Goal: Task Accomplishment & Management: Complete application form

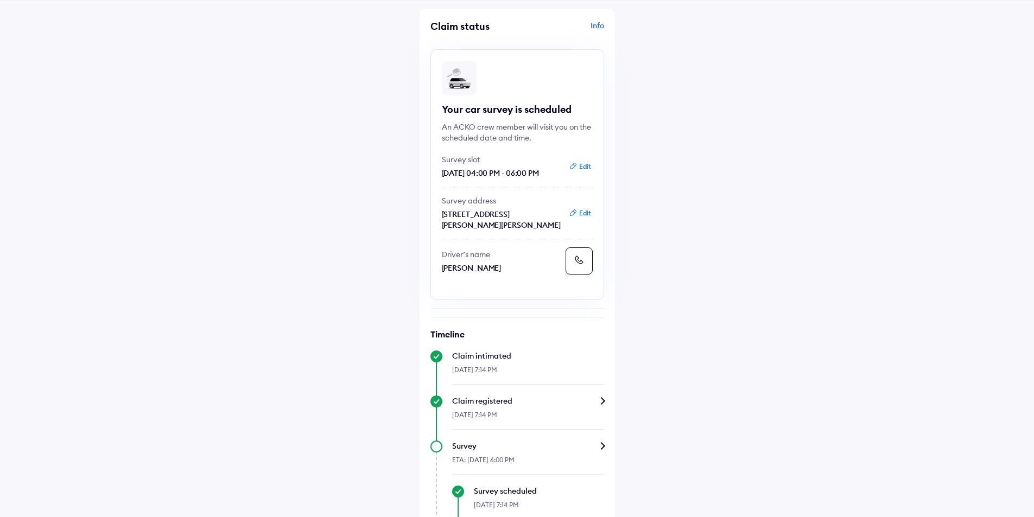
scroll to position [3, 0]
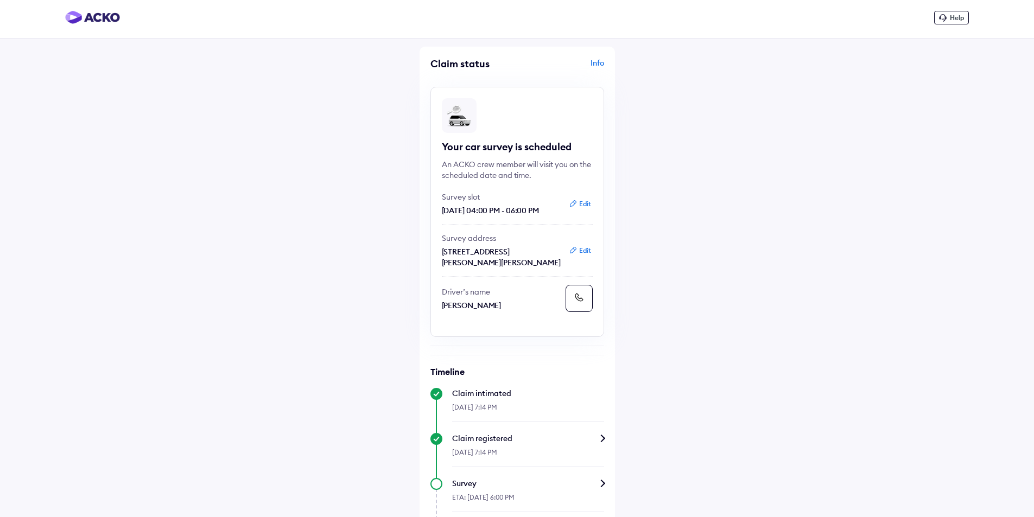
click at [596, 65] on div "Info" at bounding box center [562, 68] width 84 height 21
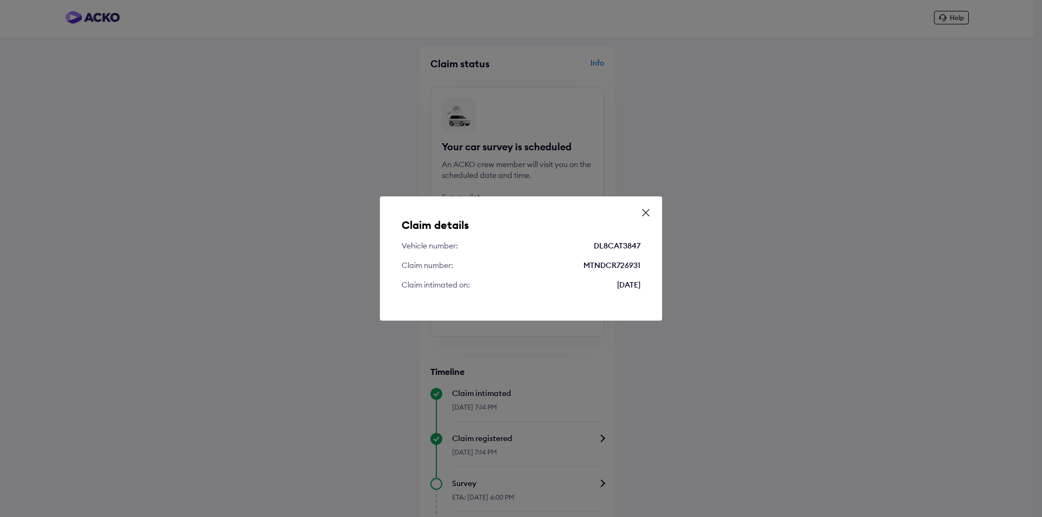
click at [647, 215] on icon at bounding box center [645, 212] width 11 height 11
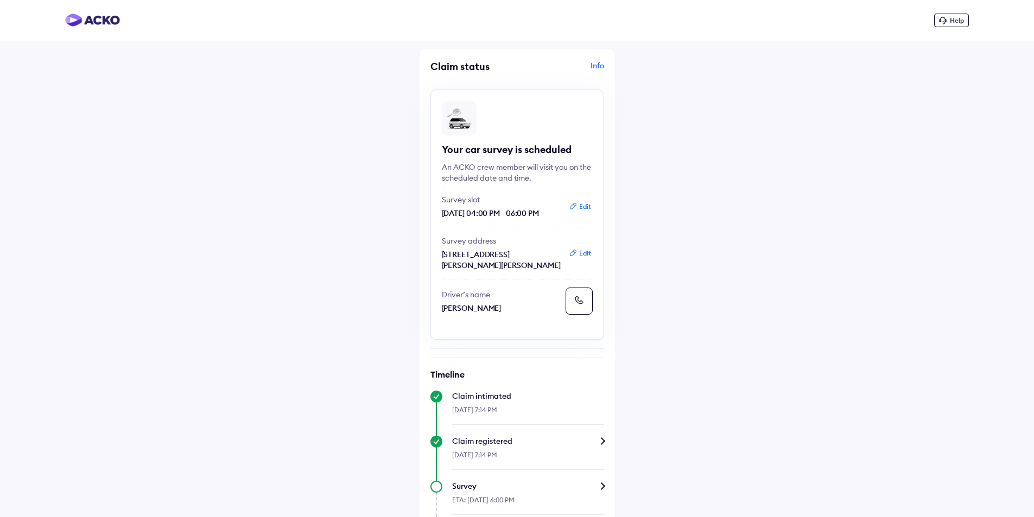
click at [942, 21] on icon at bounding box center [943, 21] width 8 height 8
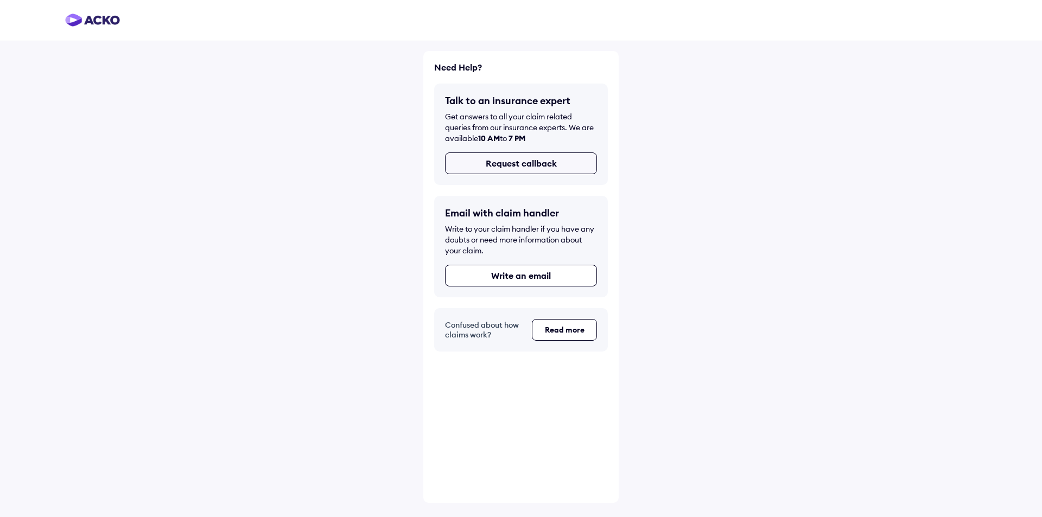
click at [534, 162] on button "Request callback" at bounding box center [521, 163] width 152 height 22
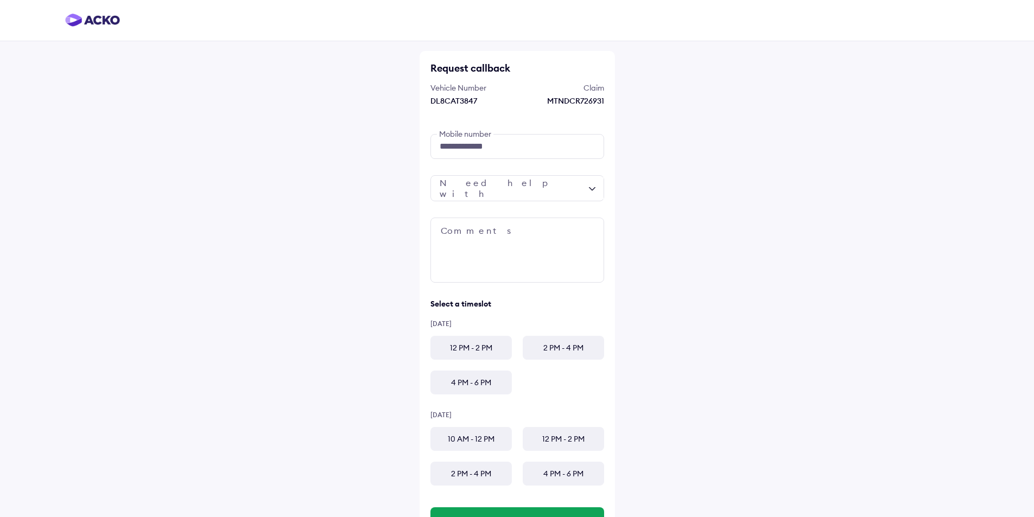
click at [469, 352] on div "12 PM - 2 PM" at bounding box center [470, 348] width 81 height 24
click at [486, 229] on textarea at bounding box center [517, 250] width 174 height 65
type textarea "*"
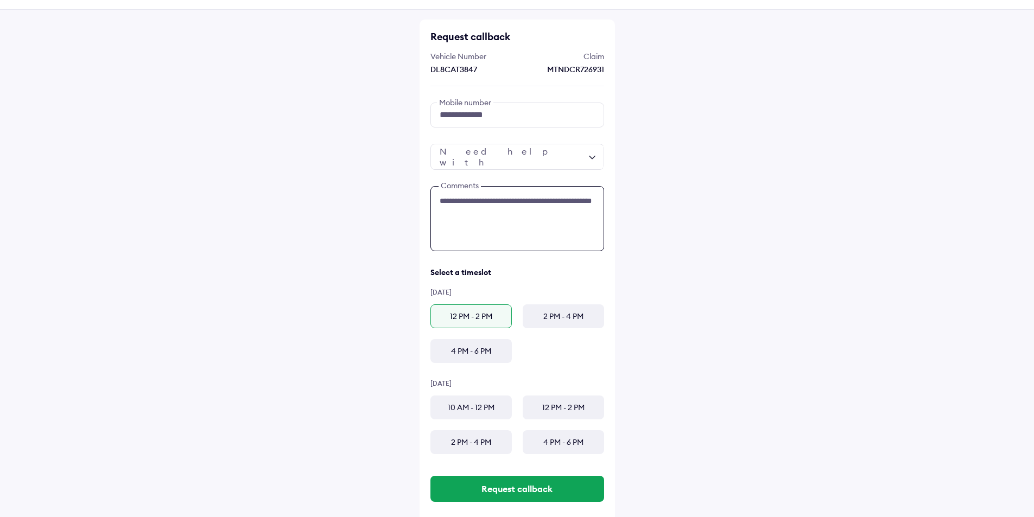
scroll to position [49, 0]
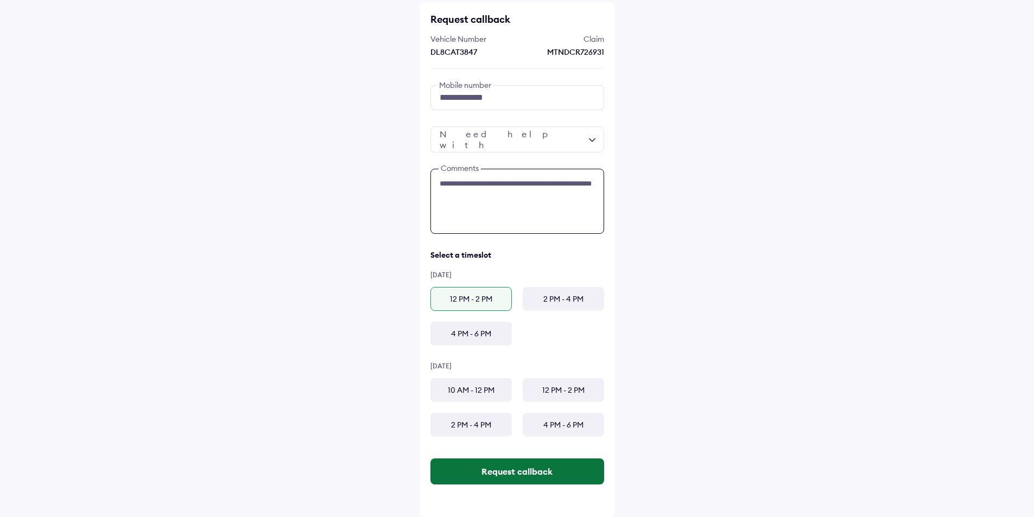
type textarea "**********"
click at [509, 479] on button "Request callback" at bounding box center [517, 471] width 174 height 26
click at [513, 460] on button "Request callback" at bounding box center [517, 471] width 174 height 26
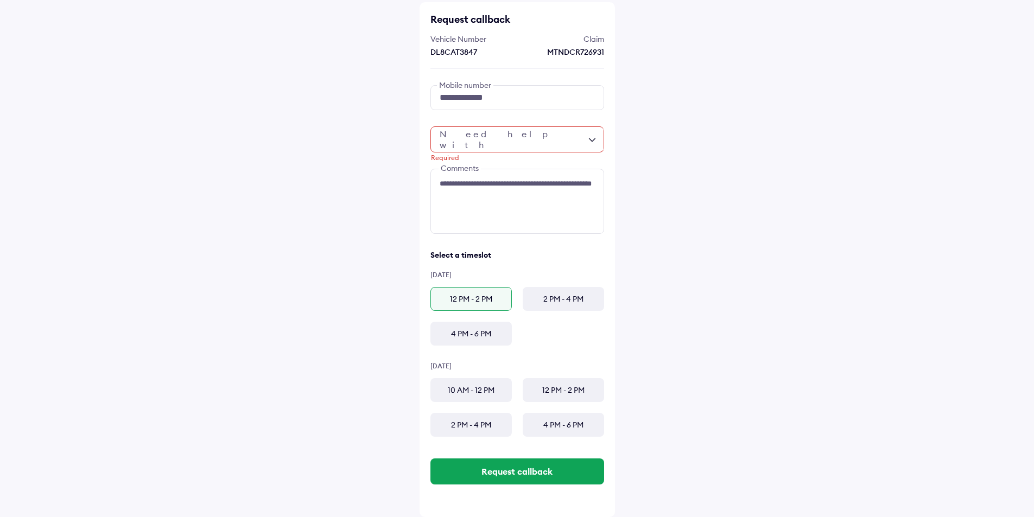
click at [527, 129] on div "Required" at bounding box center [517, 139] width 174 height 26
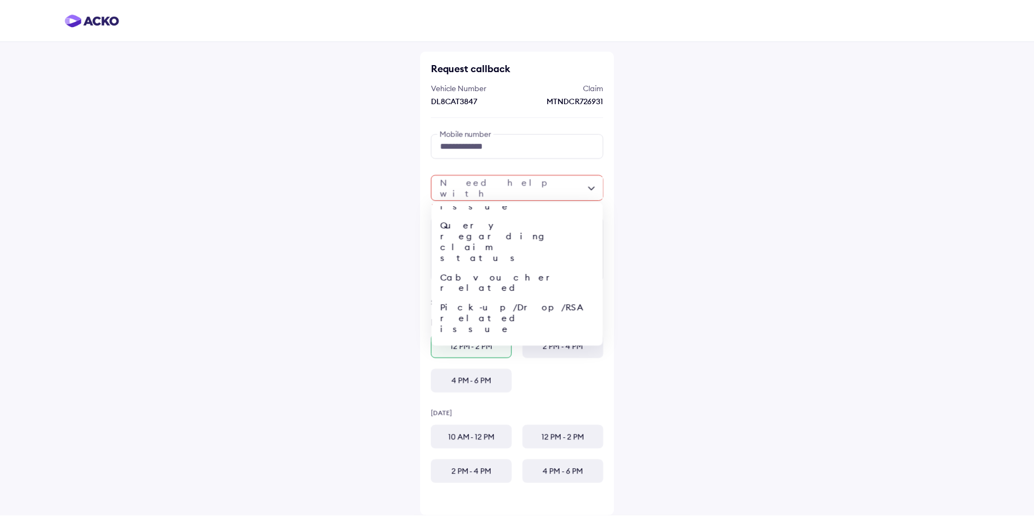
scroll to position [42, 0]
click at [444, 463] on div "Other" at bounding box center [521, 473] width 173 height 20
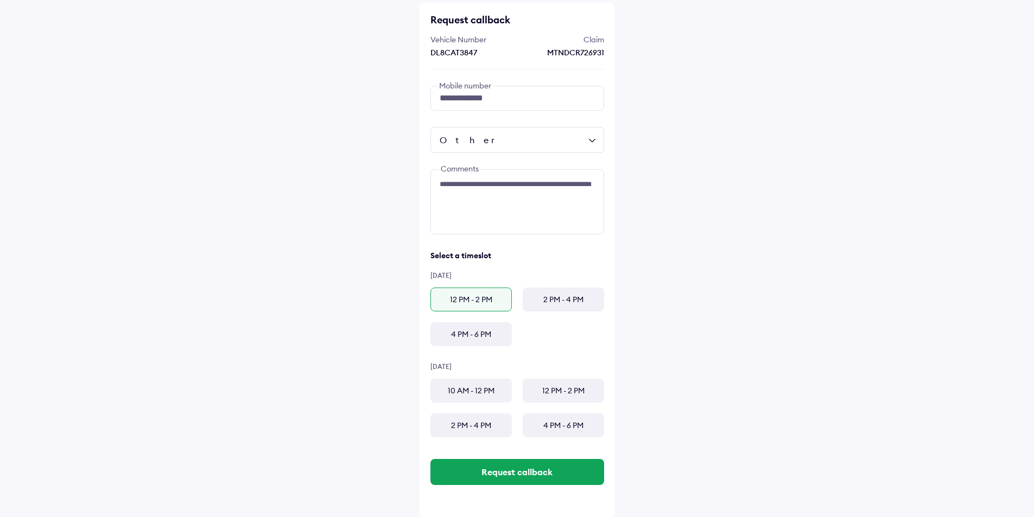
scroll to position [49, 0]
click at [481, 469] on button "Request callback" at bounding box center [517, 471] width 174 height 26
